Goal: Find contact information: Find contact information

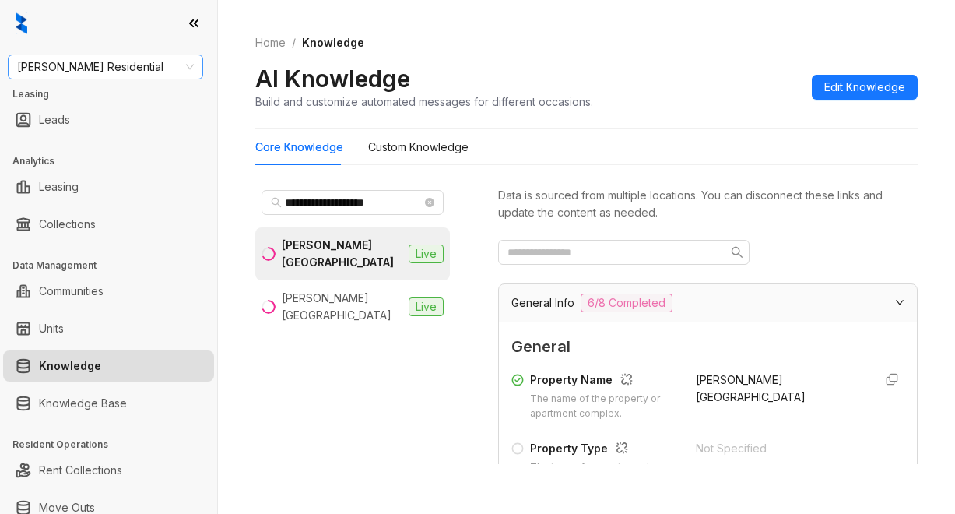
scroll to position [4567, 0]
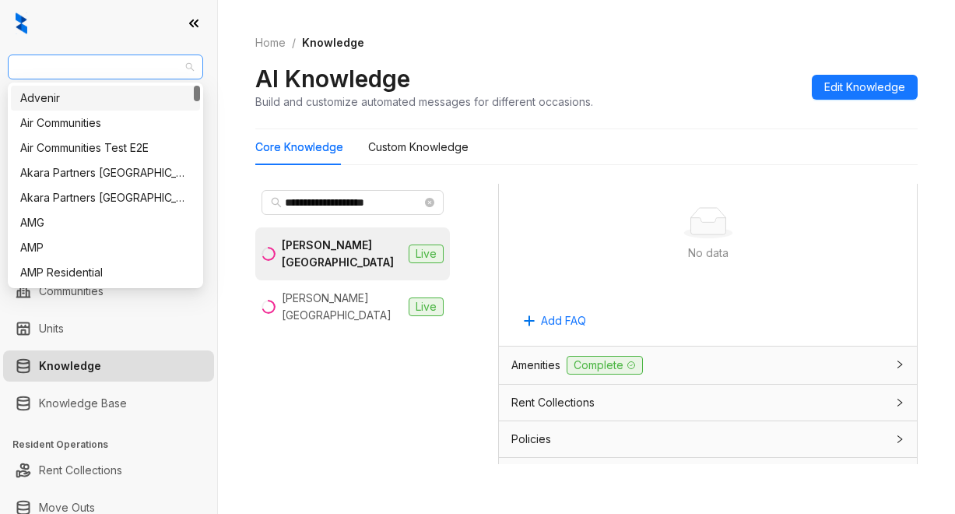
click at [134, 62] on span "Griffis Residential" at bounding box center [105, 66] width 177 height 23
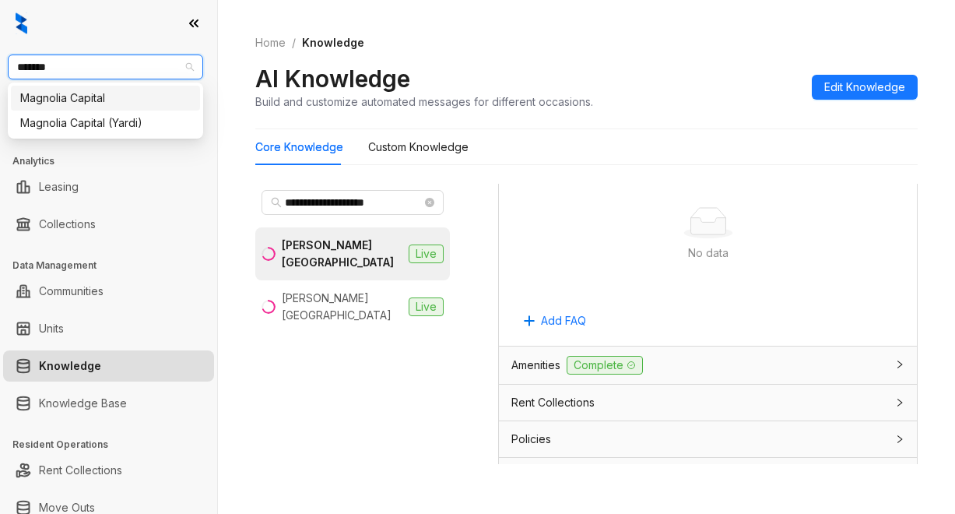
type input "********"
click at [139, 99] on div "Magnolia Capital" at bounding box center [105, 97] width 170 height 17
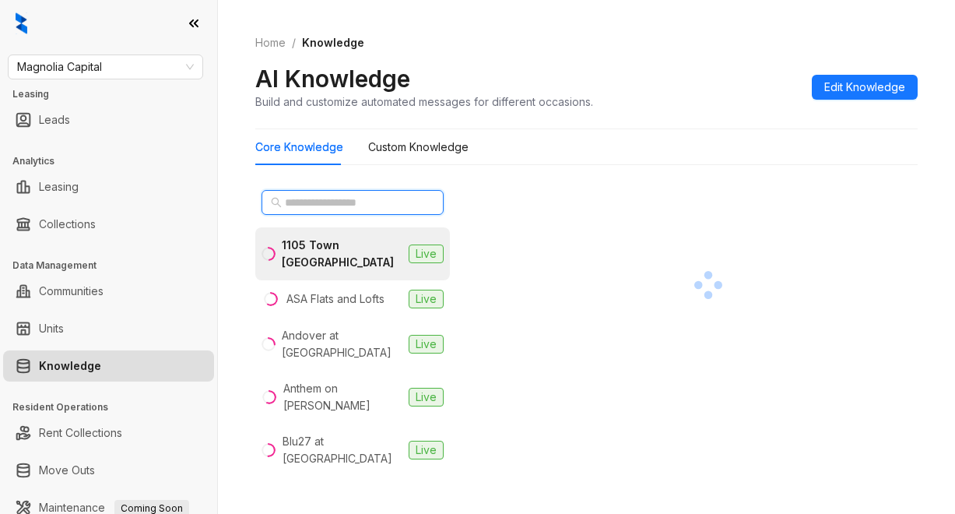
click at [303, 199] on input "text" at bounding box center [353, 202] width 137 height 17
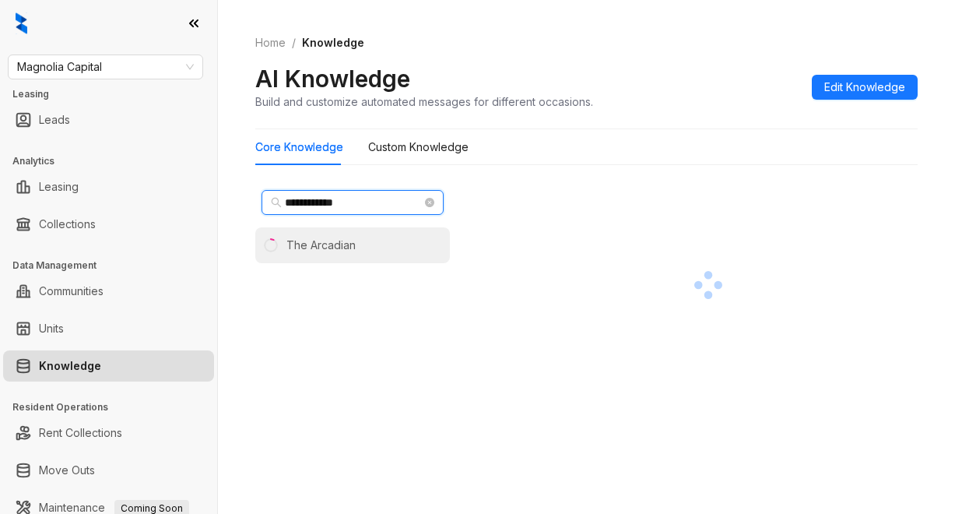
type input "**********"
click at [339, 247] on div "The Arcadian" at bounding box center [320, 245] width 69 height 17
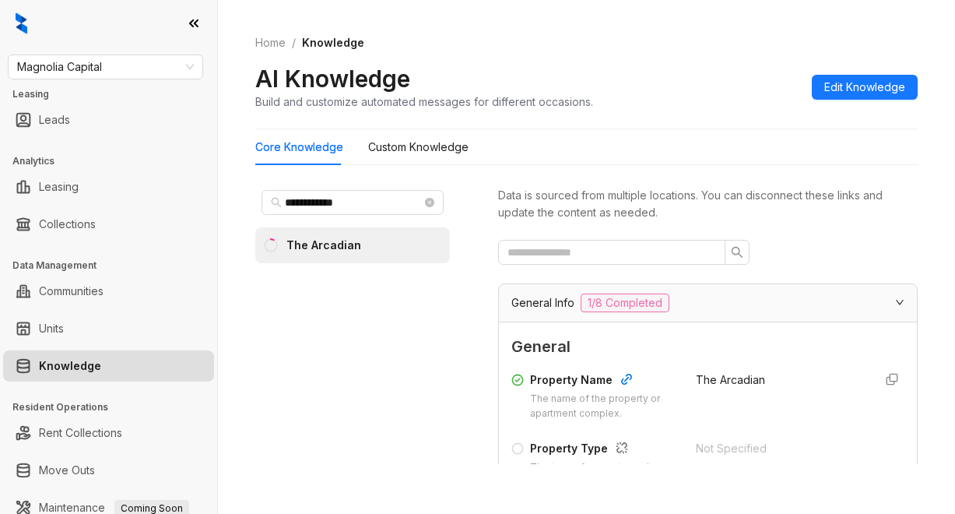
click at [818, 239] on div "Data is sourced from multiple locations. You can disconnect these links and upd…" at bounding box center [707, 324] width 419 height 280
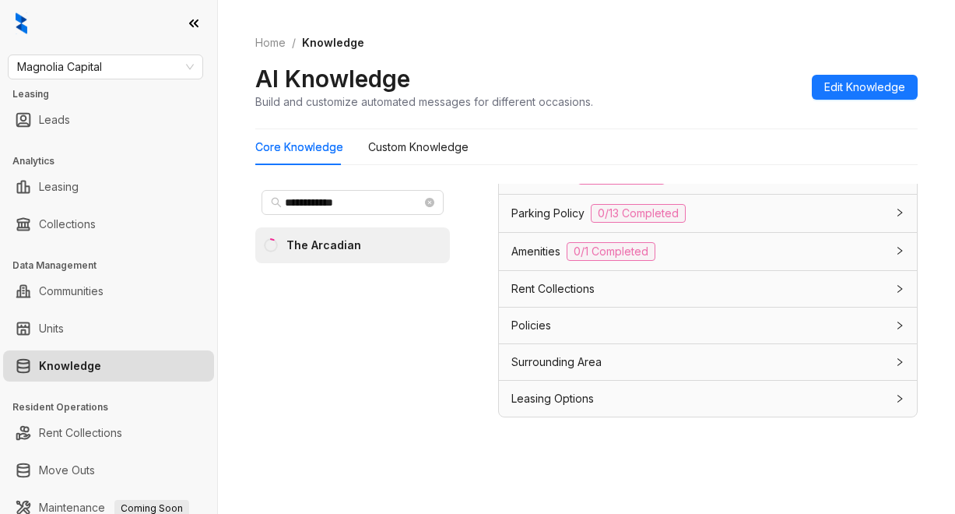
scroll to position [49, 0]
click at [571, 398] on span "Leasing Options" at bounding box center [552, 396] width 82 height 17
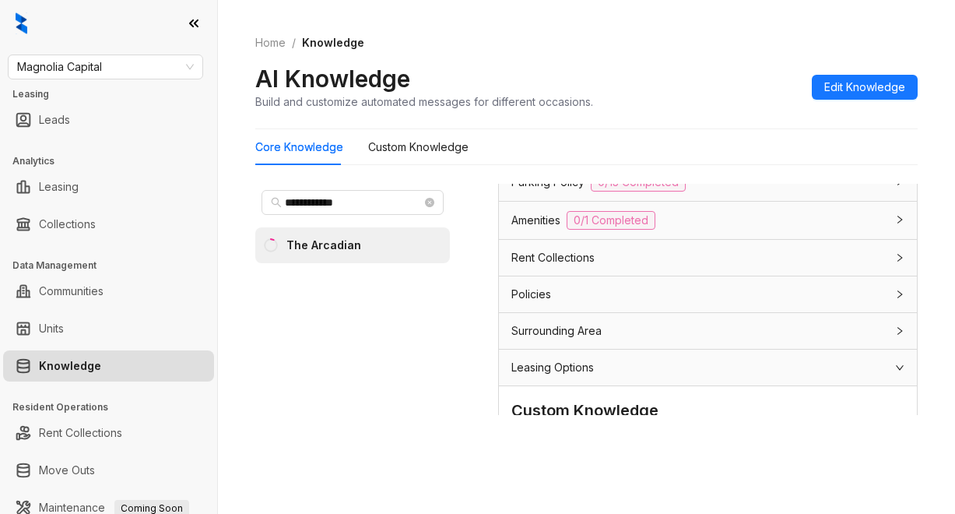
click at [577, 376] on span "Leasing Options" at bounding box center [552, 367] width 82 height 17
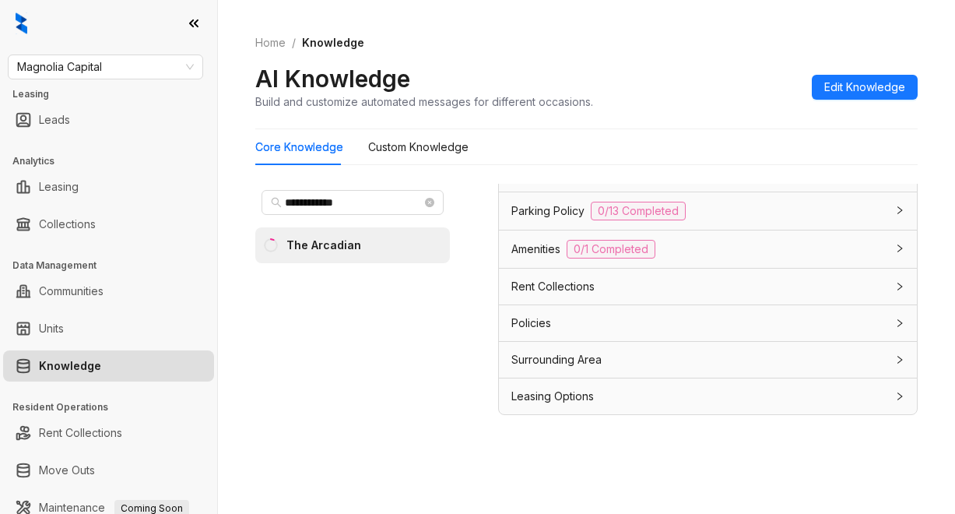
click at [590, 398] on span "Leasing Options" at bounding box center [552, 396] width 82 height 17
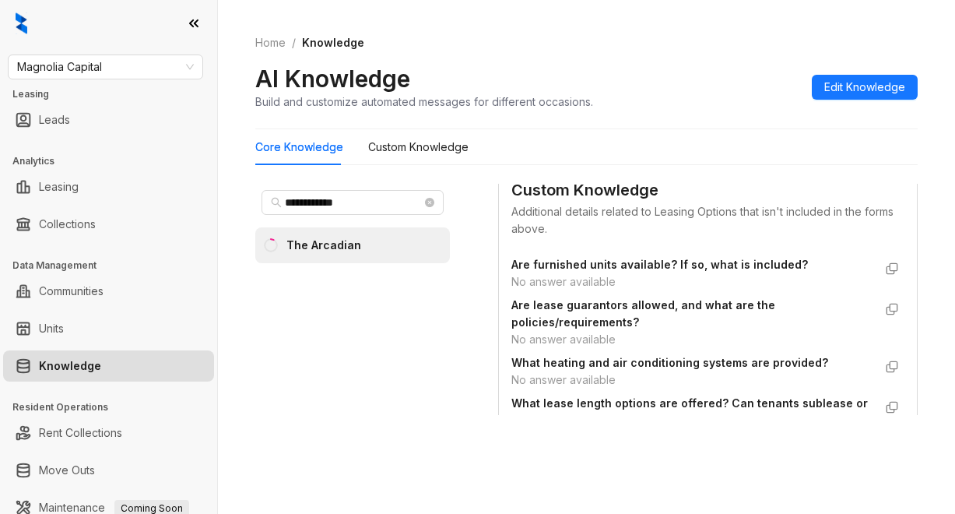
scroll to position [1475, 0]
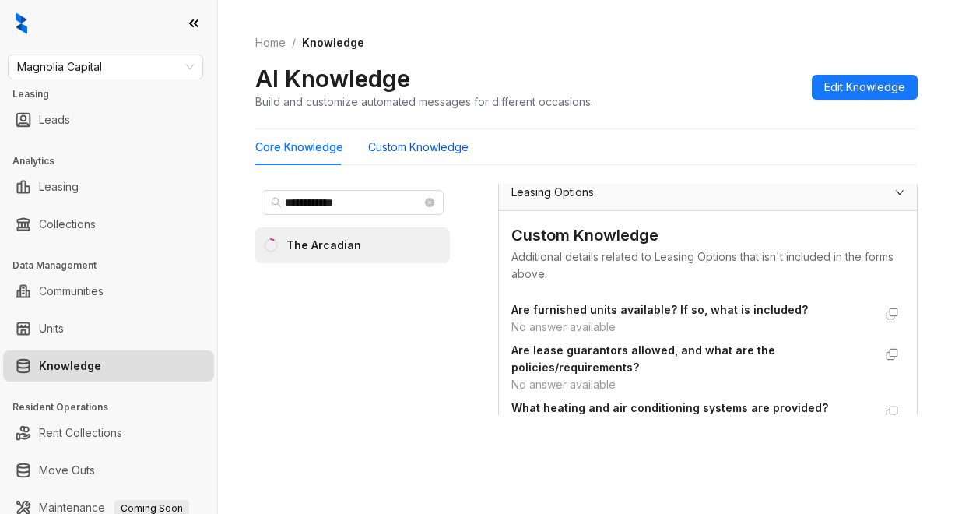
click at [433, 148] on Knowledge "Custom Knowledge" at bounding box center [418, 147] width 100 height 17
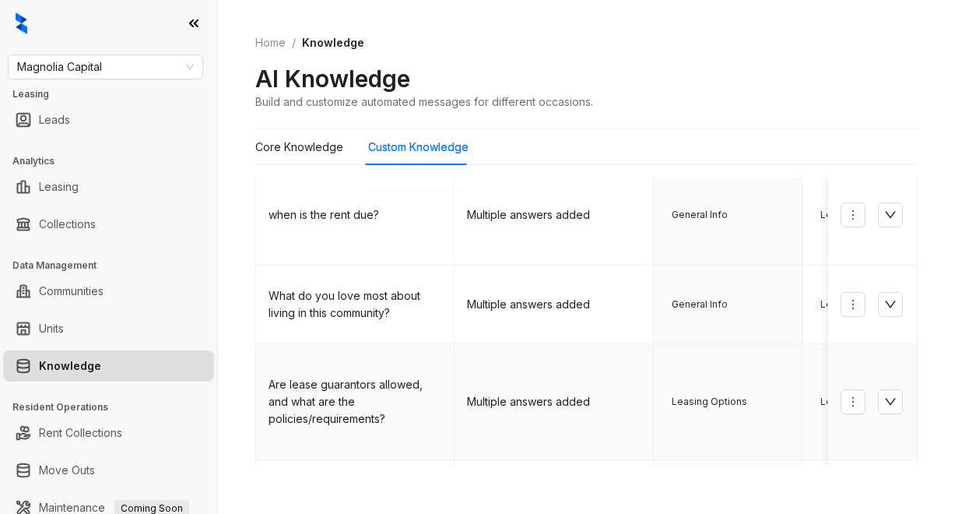
scroll to position [720, 0]
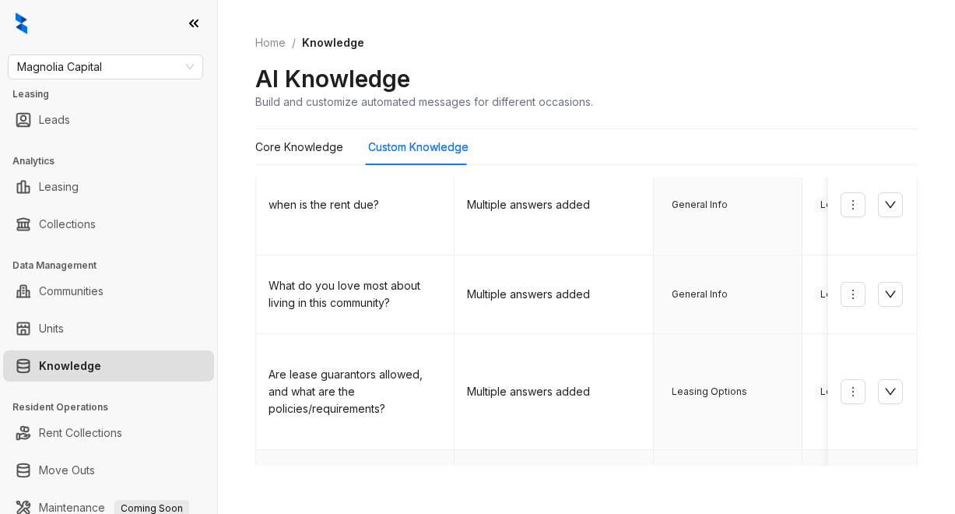
click at [884, 493] on icon "down" at bounding box center [890, 499] width 12 height 12
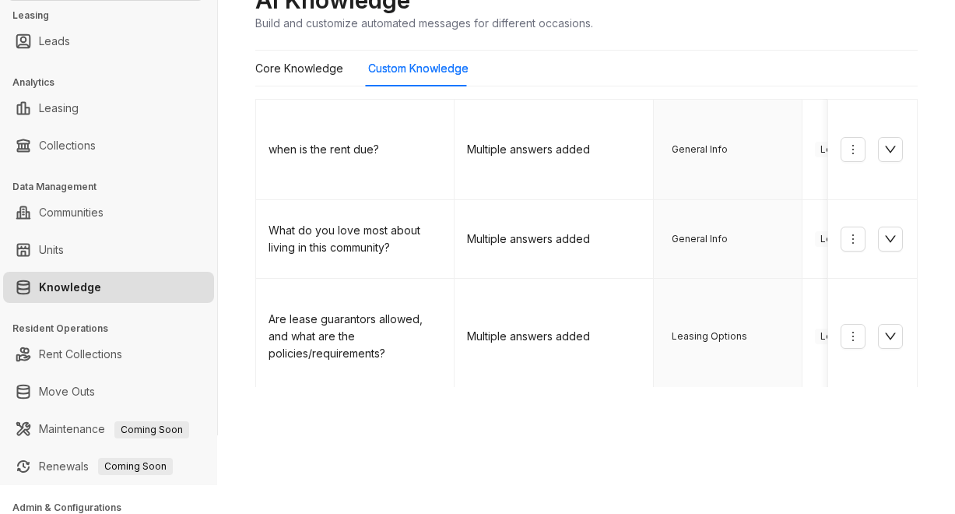
scroll to position [76, 0]
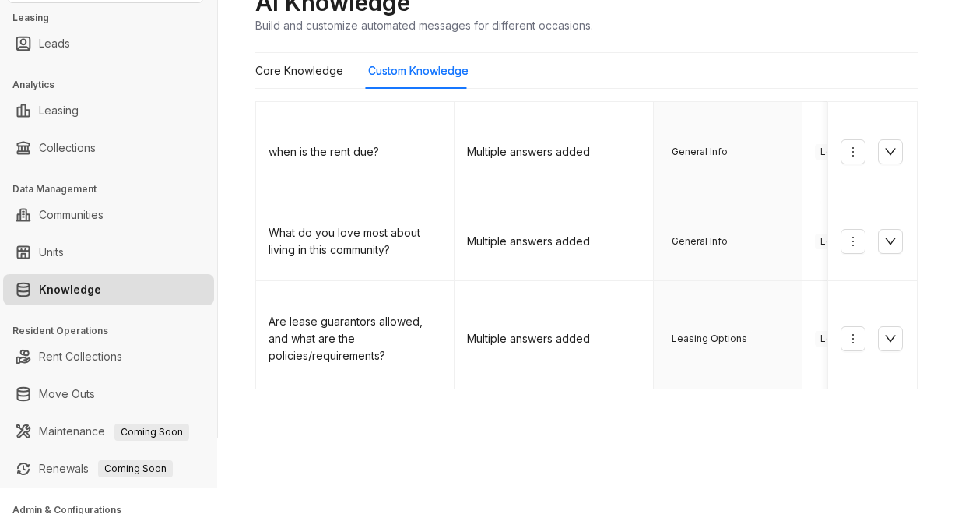
click at [731, 397] on td "Leasing Options" at bounding box center [728, 435] width 149 height 77
click at [506, 89] on div "Core Knowledge Custom Knowledge Expand All Filter Add Knowledge Question Answer…" at bounding box center [586, 221] width 662 height 336
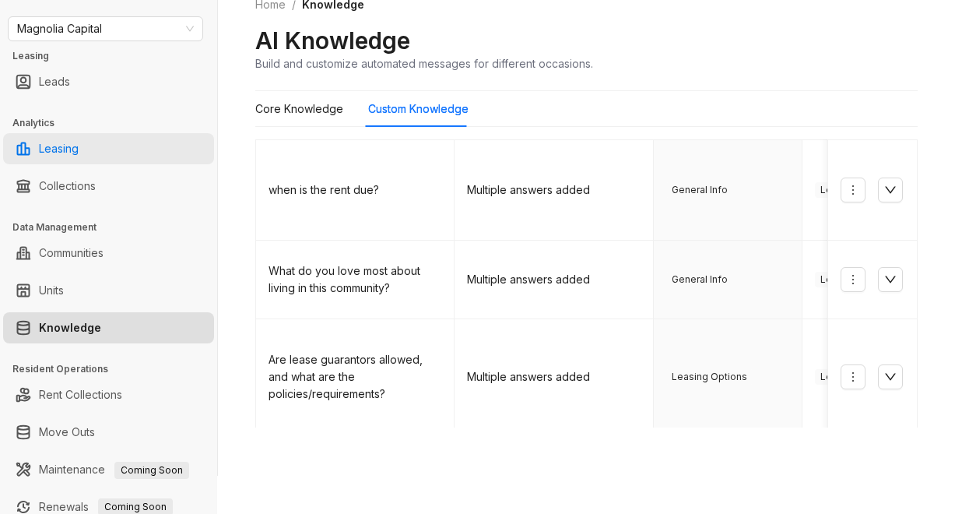
scroll to position [0, 0]
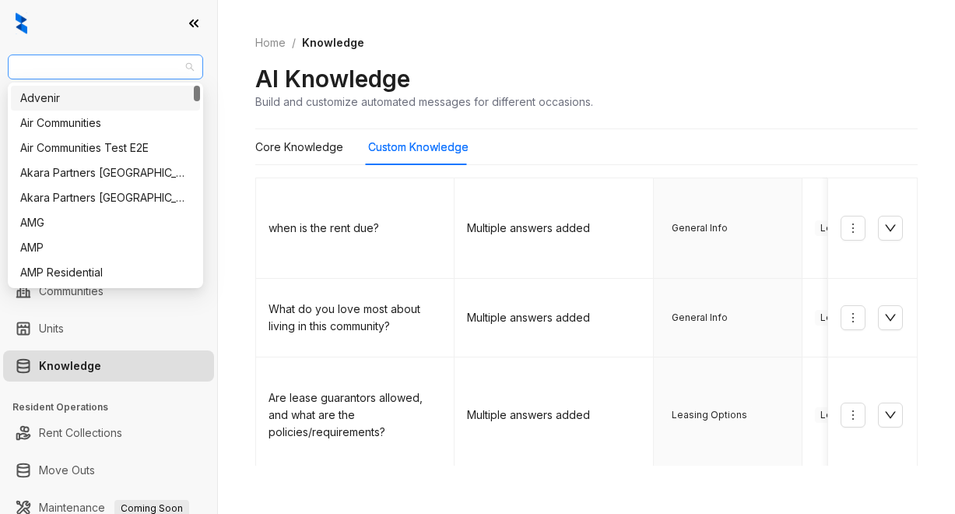
click at [133, 58] on span "Magnolia Capital" at bounding box center [105, 66] width 177 height 23
click at [40, 58] on span "Magnolia Capital" at bounding box center [105, 66] width 177 height 23
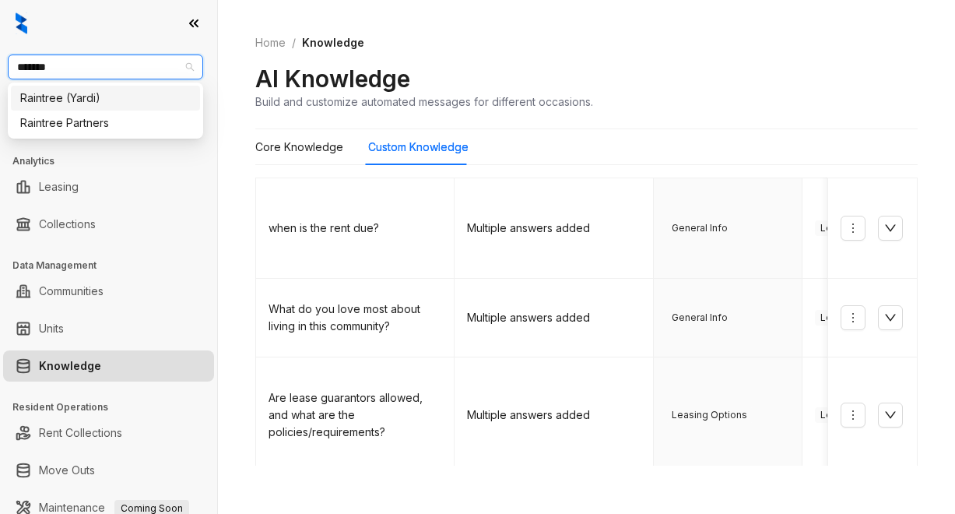
type input "********"
click at [77, 127] on div "Raintree Partners" at bounding box center [105, 122] width 170 height 17
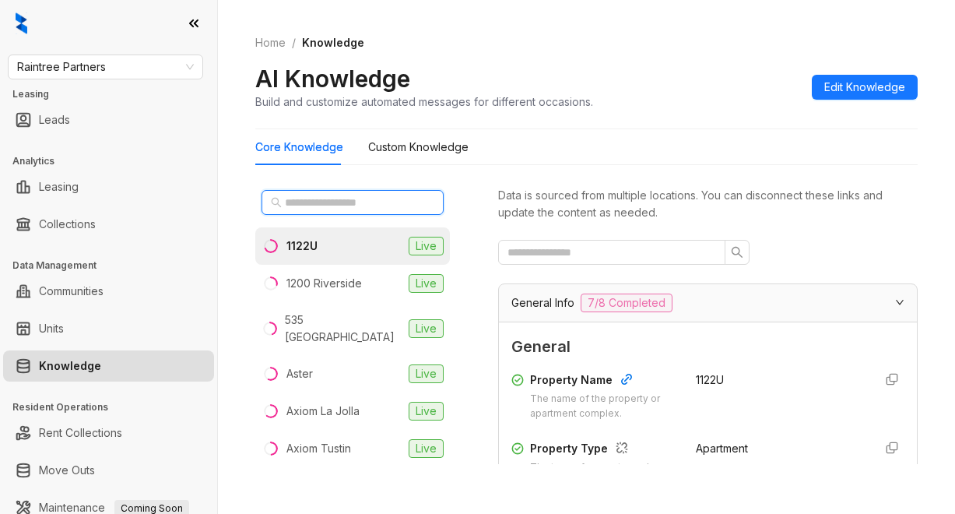
click at [316, 203] on input "text" at bounding box center [353, 202] width 137 height 17
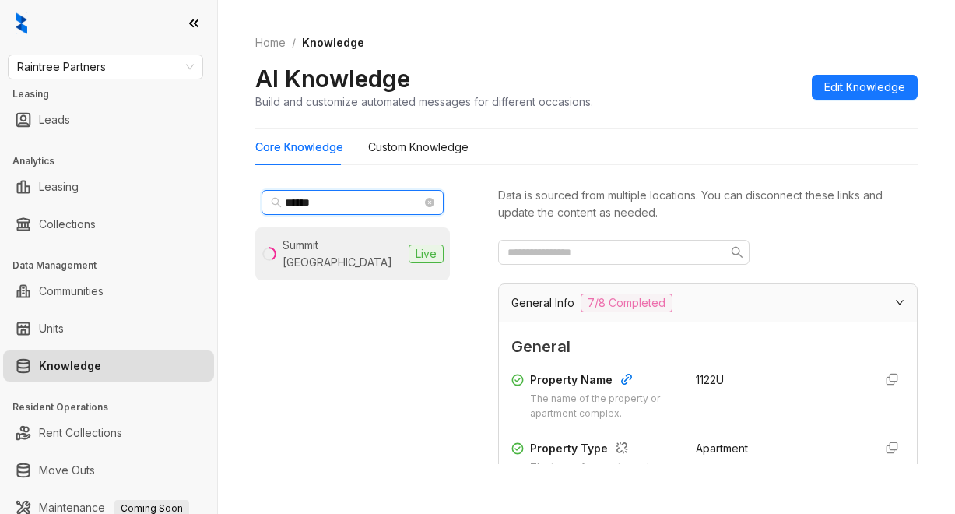
type input "******"
click at [349, 247] on div "Summit [GEOGRAPHIC_DATA]" at bounding box center [342, 254] width 120 height 34
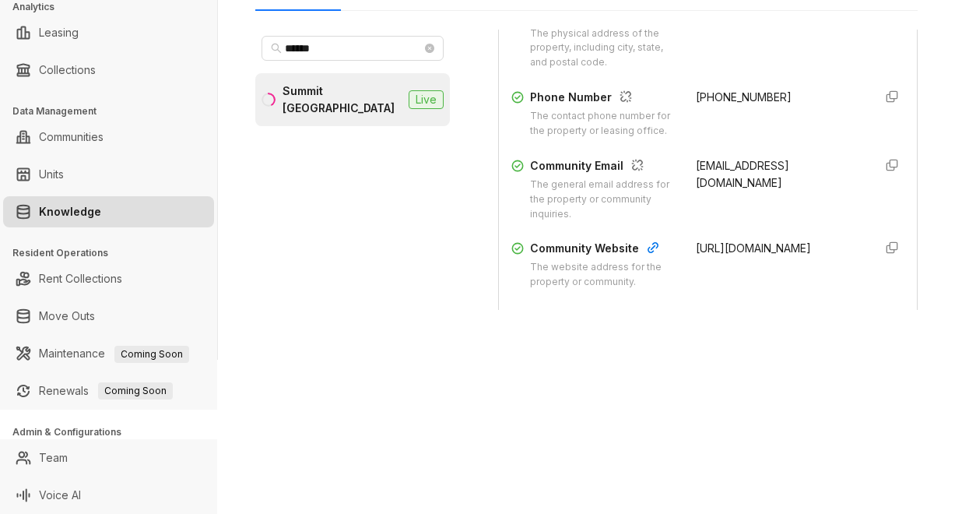
scroll to position [311, 0]
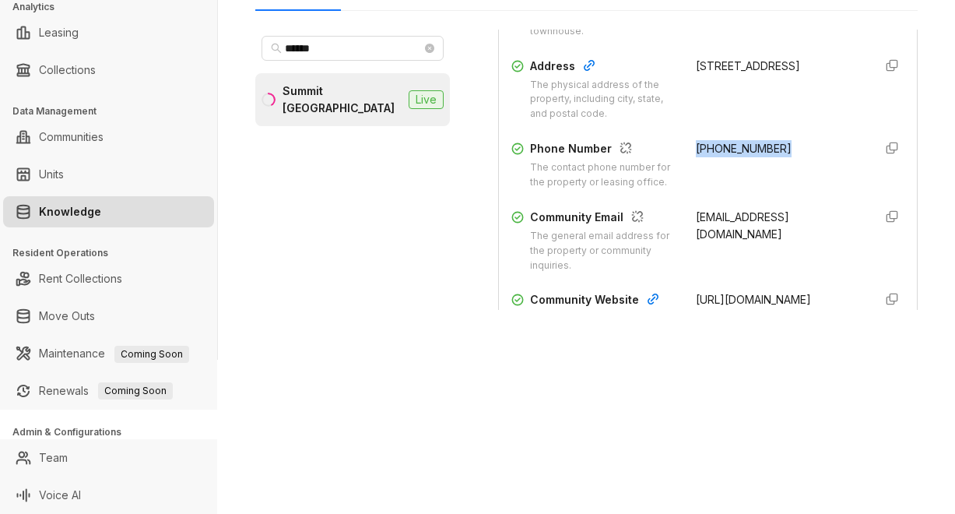
drag, startPoint x: 675, startPoint y: 149, endPoint x: 770, endPoint y: 159, distance: 95.5
click at [770, 159] on div "Phone Number The contact phone number for the property or leasing office. (818)…" at bounding box center [707, 165] width 393 height 50
copy span "(818) 248-2523"
drag, startPoint x: 677, startPoint y: 230, endPoint x: 738, endPoint y: 248, distance: 64.3
click at [738, 248] on div "Community Email The general email address for the property or community inquiri…" at bounding box center [707, 241] width 393 height 65
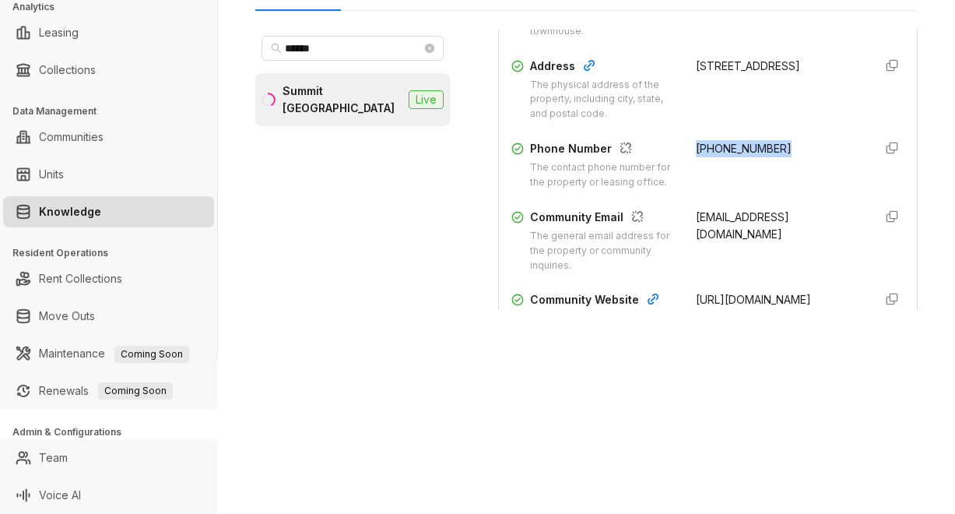
copy span "summitlacrescenta@avenue5apt.com"
click at [410, 258] on div "****** Summit La Crescenta Live" at bounding box center [352, 170] width 195 height 280
click at [365, 209] on div "****** Summit La Crescenta Live" at bounding box center [352, 170] width 195 height 280
click at [391, 162] on div "****** Summit La Crescenta Live" at bounding box center [352, 170] width 195 height 280
click at [363, 188] on div "****** Summit La Crescenta Live" at bounding box center [352, 170] width 195 height 280
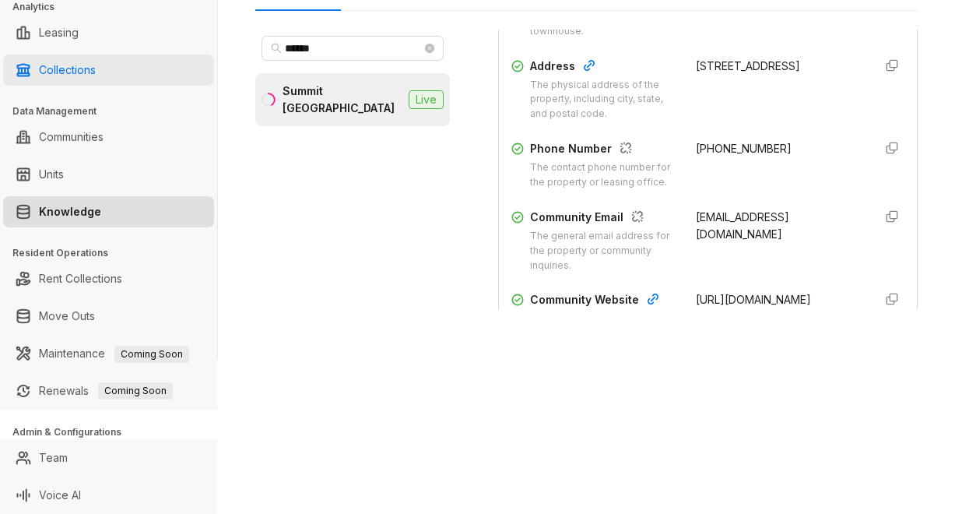
click at [96, 64] on link "Collections" at bounding box center [67, 69] width 57 height 31
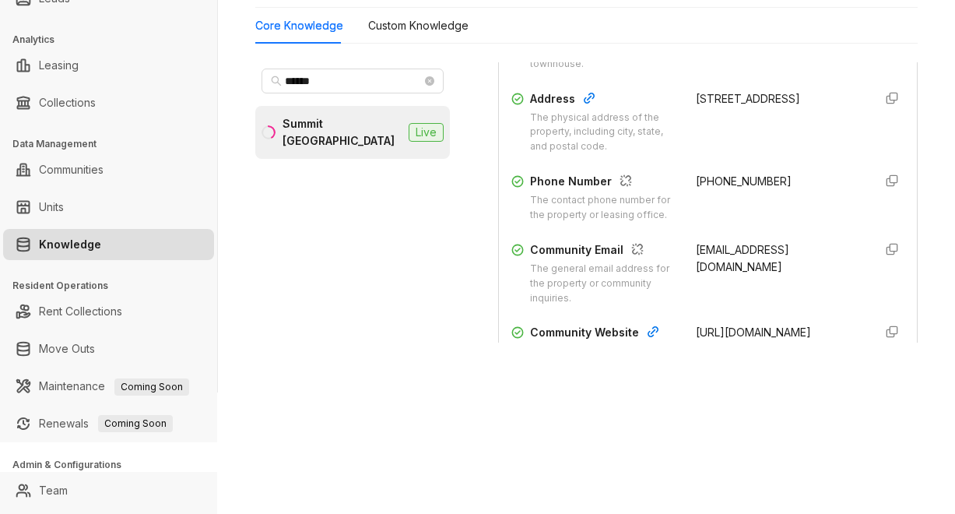
scroll to position [154, 0]
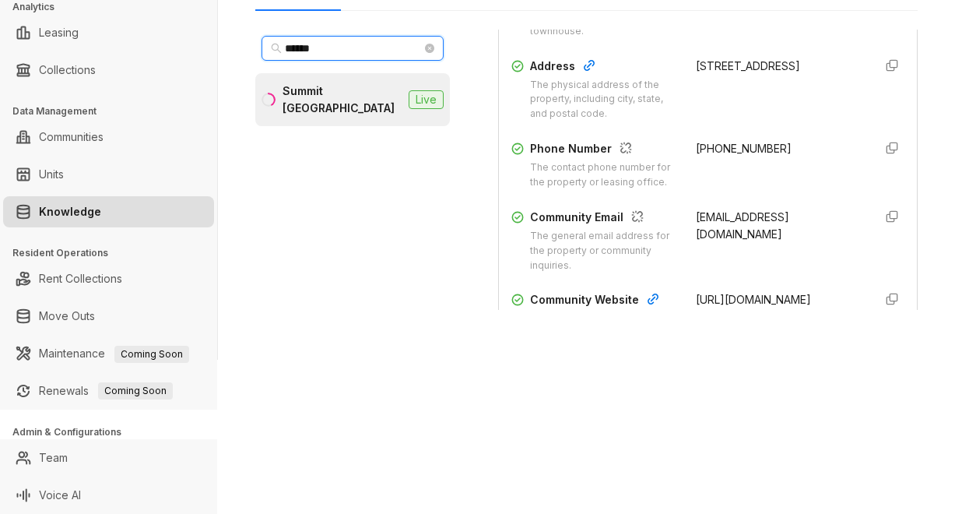
drag, startPoint x: 354, startPoint y: 51, endPoint x: 227, endPoint y: 33, distance: 128.1
click at [227, 33] on div "Home / Knowledge AI Knowledge Build and customize automated messages for differ…" at bounding box center [586, 103] width 737 height 514
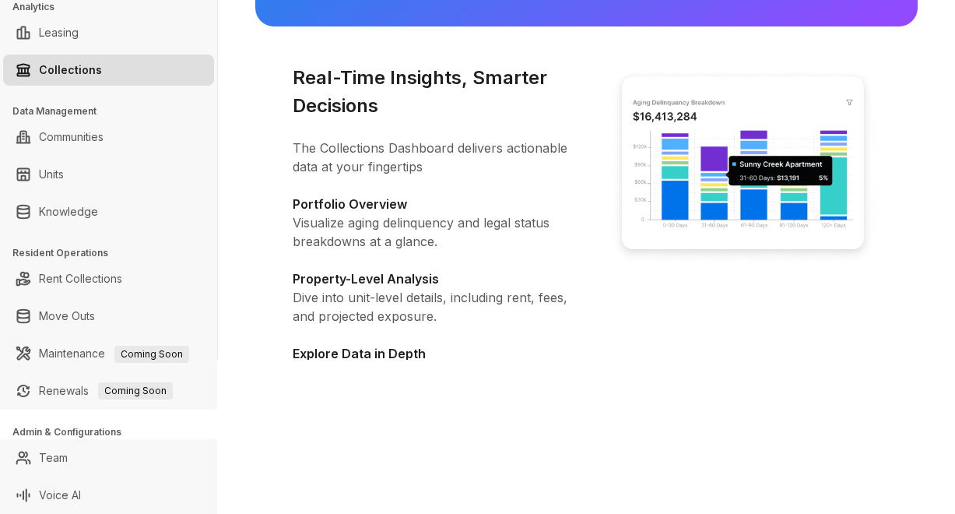
click at [265, 215] on div "Unlock the Future of Delinquency Management Real-Time Insights, Smarter Decisio…" at bounding box center [586, 336] width 662 height 951
